Goal: Check status

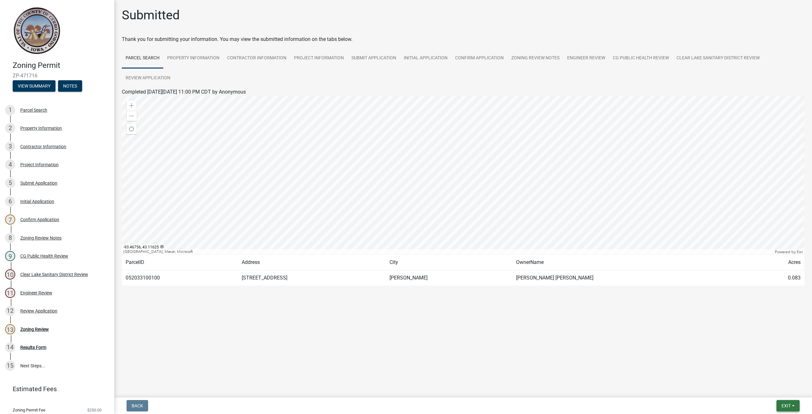
click at [784, 403] on button "Exit" at bounding box center [788, 405] width 23 height 11
click at [194, 57] on link "Property Information" at bounding box center [193, 58] width 60 height 20
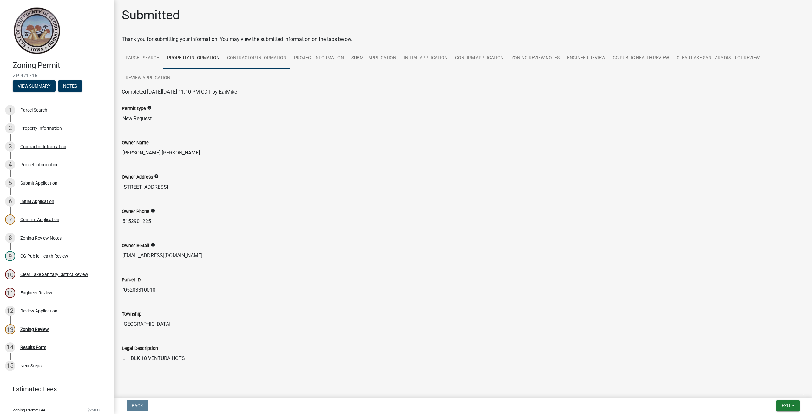
click at [272, 59] on link "Contractor Information" at bounding box center [256, 58] width 67 height 20
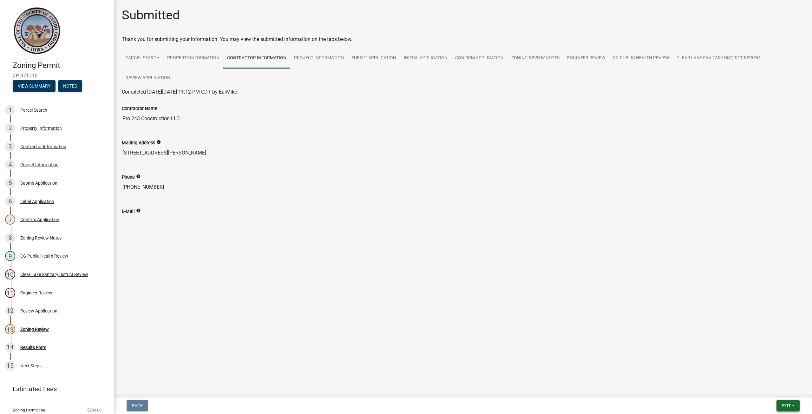
click at [791, 407] on button "Exit" at bounding box center [788, 405] width 23 height 11
click at [775, 390] on button "Save & Exit" at bounding box center [774, 389] width 51 height 15
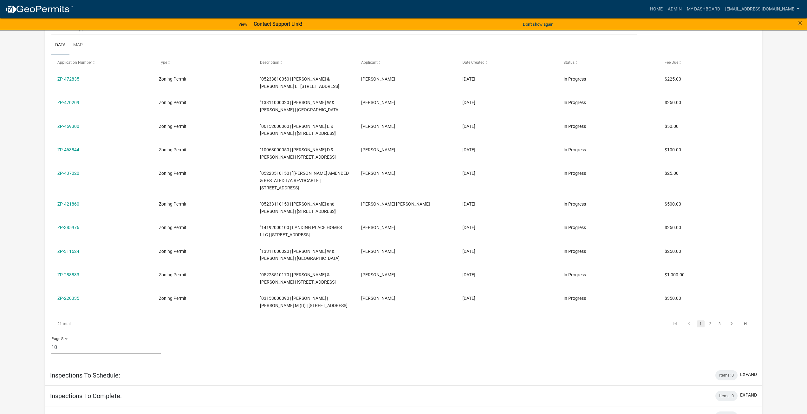
scroll to position [447, 0]
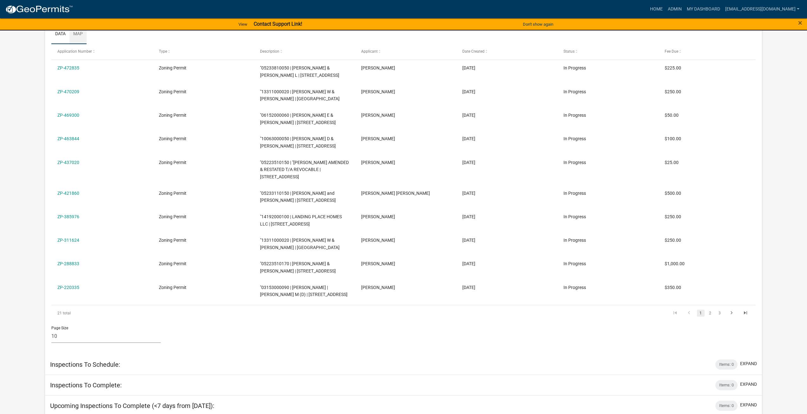
click at [81, 44] on link "Map" at bounding box center [77, 34] width 17 height 20
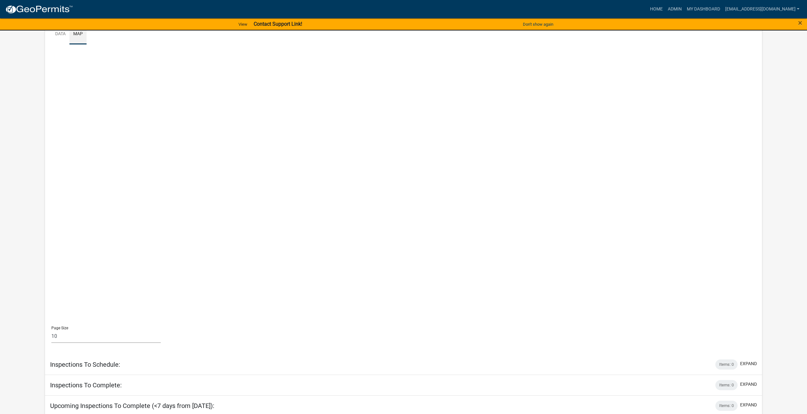
scroll to position [414, 0]
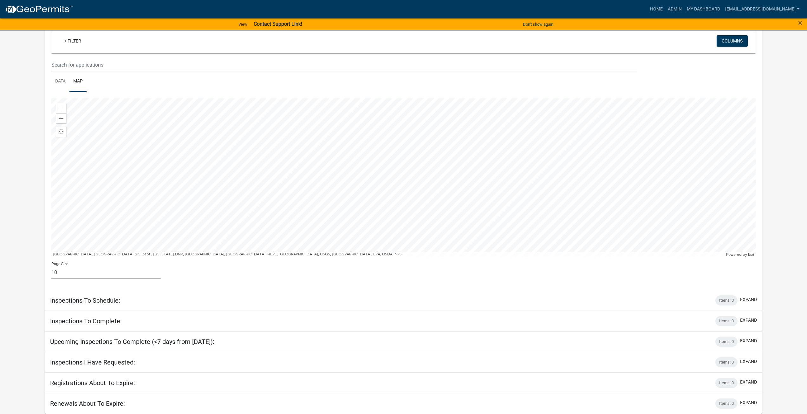
click at [378, 257] on div at bounding box center [403, 177] width 705 height 159
click at [374, 257] on div at bounding box center [403, 177] width 705 height 159
click at [409, 257] on div at bounding box center [403, 177] width 705 height 159
click at [430, 222] on div at bounding box center [403, 177] width 705 height 159
click at [514, 150] on div at bounding box center [403, 177] width 705 height 159
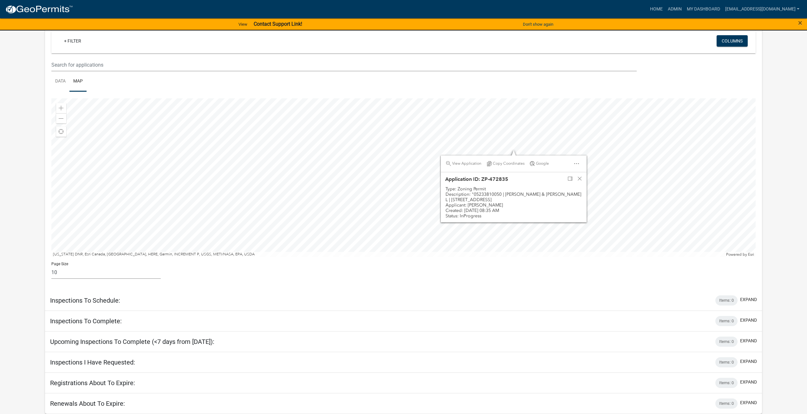
click at [514, 151] on div at bounding box center [403, 177] width 705 height 159
click at [492, 115] on div at bounding box center [403, 177] width 705 height 159
click at [483, 122] on div at bounding box center [403, 177] width 705 height 159
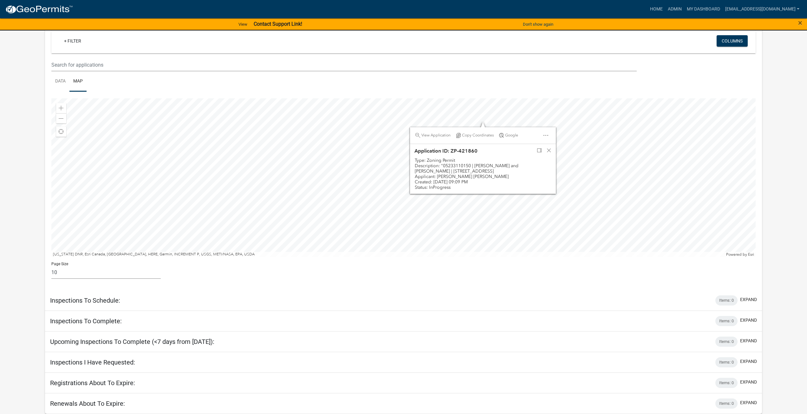
click at [490, 114] on div at bounding box center [403, 177] width 705 height 159
click at [385, 147] on div at bounding box center [403, 177] width 705 height 159
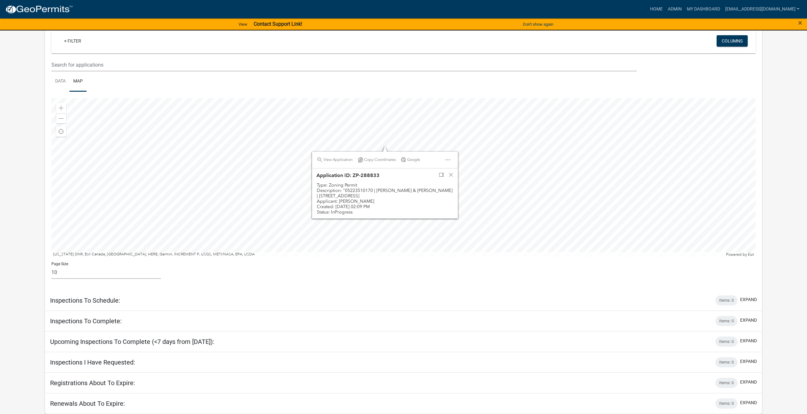
click at [382, 149] on div at bounding box center [403, 177] width 705 height 159
click at [206, 116] on div at bounding box center [403, 177] width 705 height 159
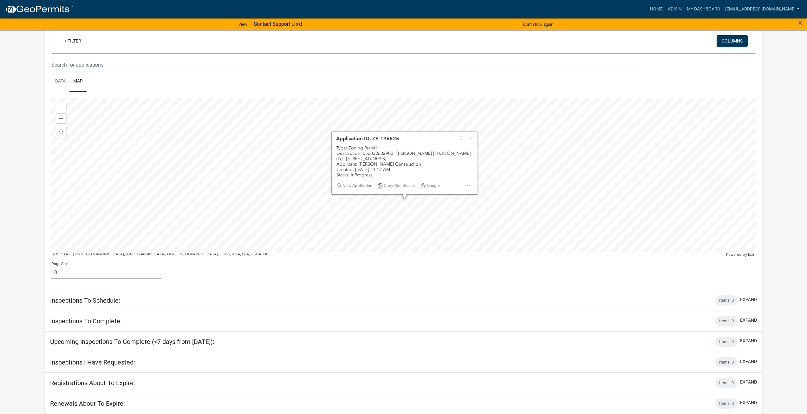
click at [500, 238] on div at bounding box center [403, 177] width 705 height 159
click at [570, 183] on div at bounding box center [403, 177] width 705 height 159
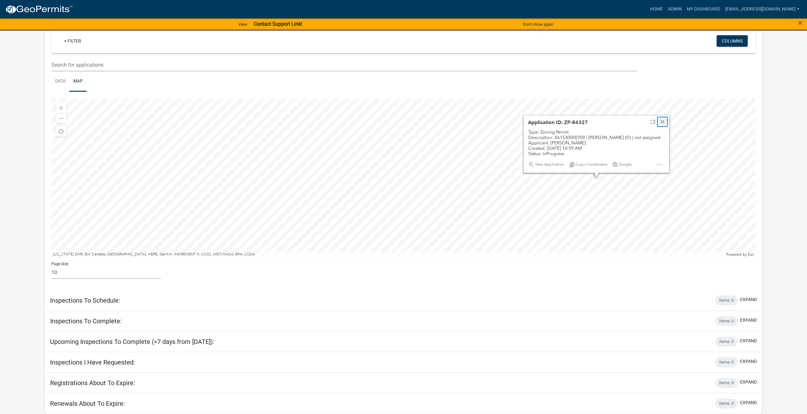
click at [665, 117] on div "Close" at bounding box center [663, 121] width 10 height 9
